Goal: Task Accomplishment & Management: Manage account settings

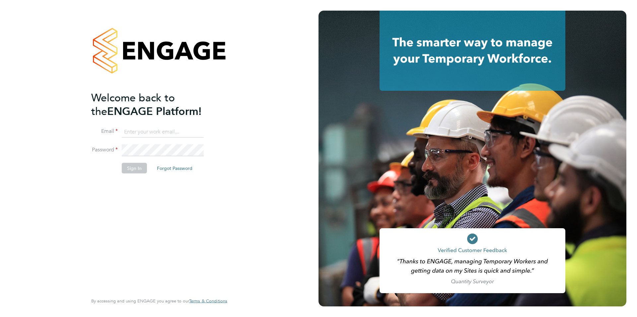
type input "[PERSON_NAME][EMAIL_ADDRESS][PERSON_NAME][DOMAIN_NAME]"
click at [132, 169] on button "Sign In" at bounding box center [134, 168] width 25 height 11
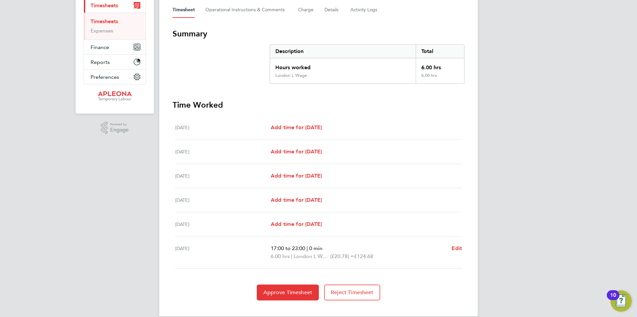
scroll to position [106, 0]
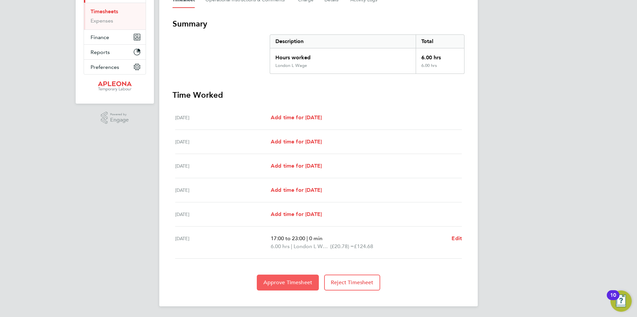
click at [292, 280] on span "Approve Timesheet" at bounding box center [287, 283] width 49 height 7
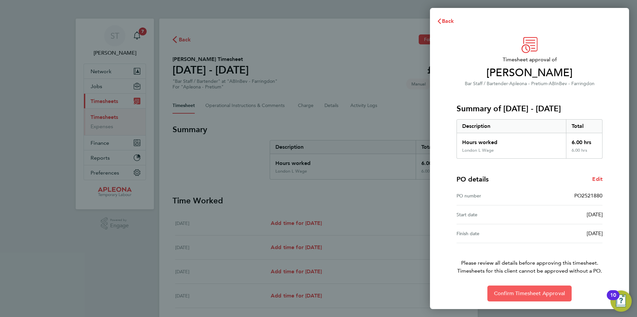
click at [533, 292] on span "Confirm Timesheet Approval" at bounding box center [529, 294] width 71 height 7
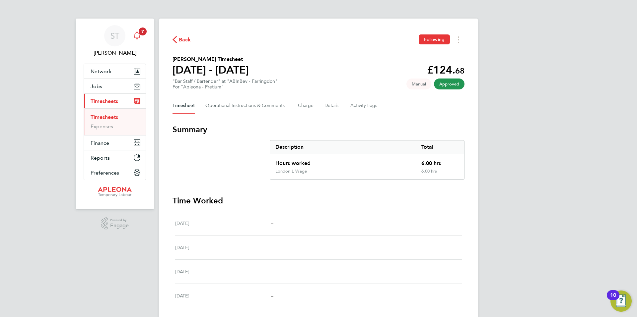
click at [136, 34] on icon "Main navigation" at bounding box center [137, 36] width 8 height 8
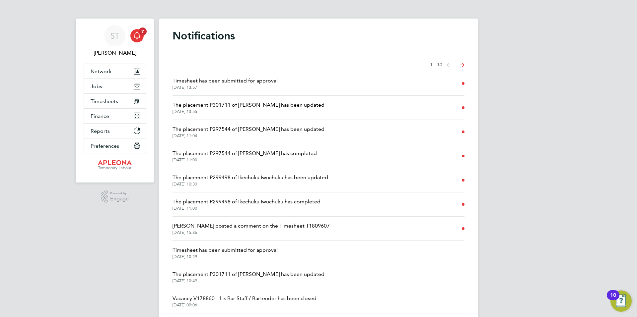
click at [239, 79] on span "Timesheet has been submitted for approval" at bounding box center [224, 81] width 105 height 8
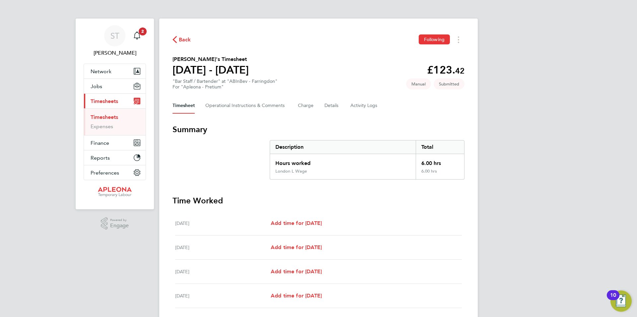
scroll to position [130, 0]
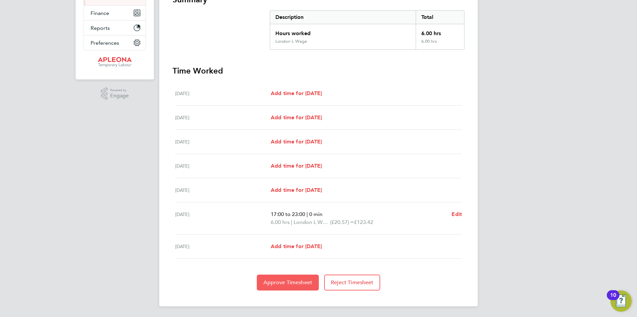
click at [288, 285] on span "Approve Timesheet" at bounding box center [287, 283] width 49 height 7
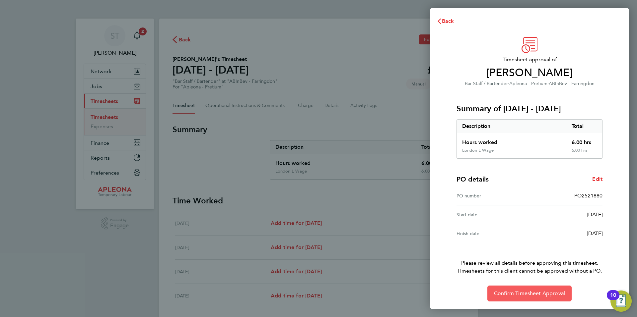
click at [522, 294] on span "Confirm Timesheet Approval" at bounding box center [529, 294] width 71 height 7
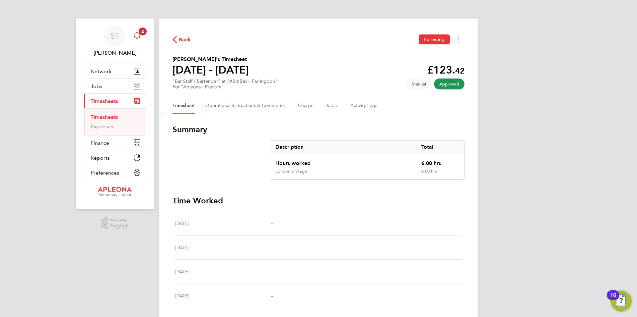
click at [136, 34] on icon "Main navigation" at bounding box center [137, 36] width 8 height 8
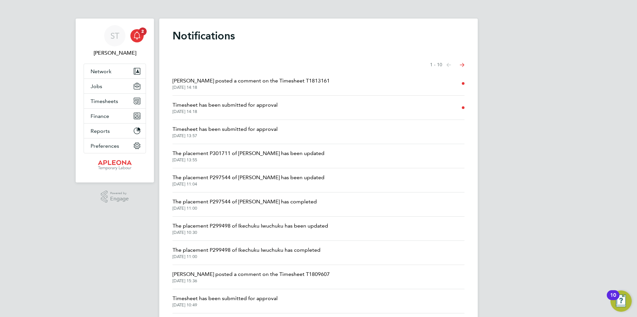
click at [249, 103] on span "Timesheet has been submitted for approval" at bounding box center [224, 105] width 105 height 8
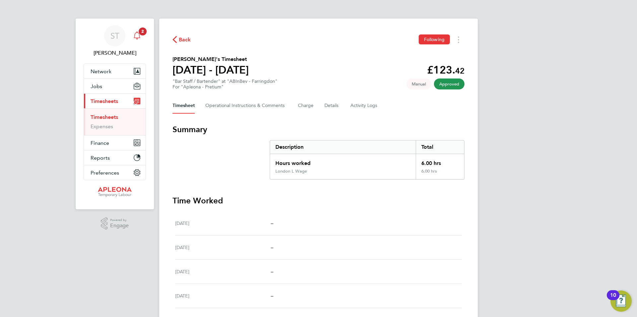
click at [140, 36] on icon "Main navigation" at bounding box center [137, 36] width 8 height 8
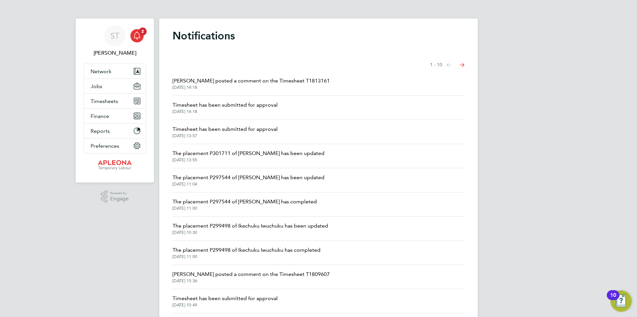
click at [258, 80] on span "Charlie Steel posted a comment on the Timesheet T1813161" at bounding box center [250, 81] width 157 height 8
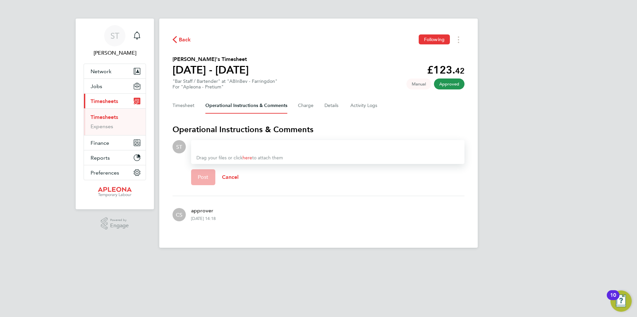
click at [179, 39] on span "Back" at bounding box center [185, 40] width 12 height 8
